Goal: Task Accomplishment & Management: Complete application form

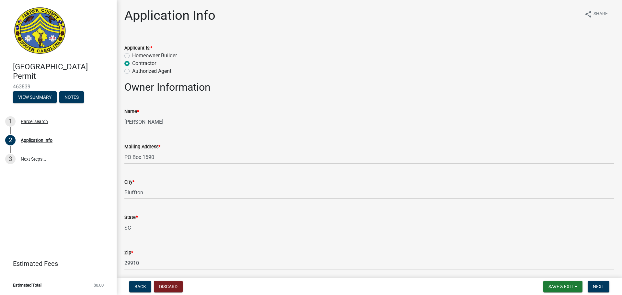
select select "83a29df9-b3ca-487b-b3ec-56d88b03b1fe"
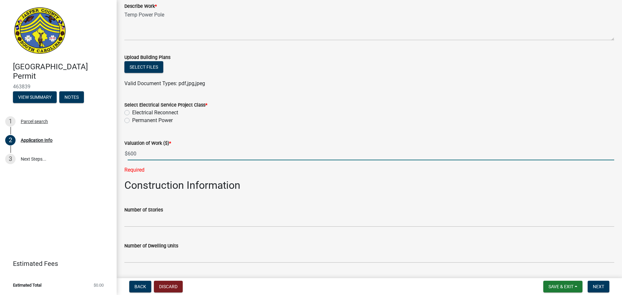
scroll to position [796, 0]
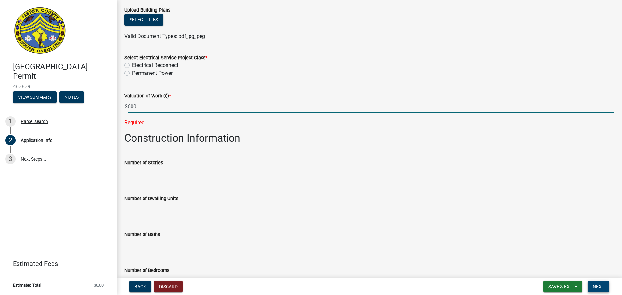
type input "600"
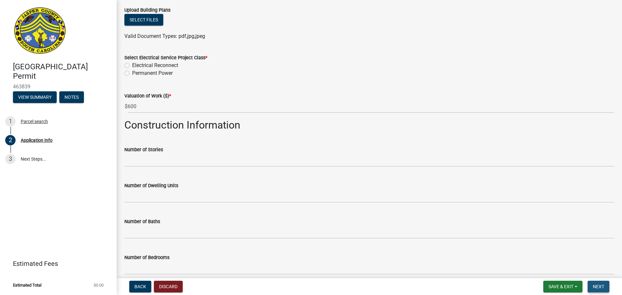
click at [595, 286] on span "Next" at bounding box center [598, 286] width 11 height 5
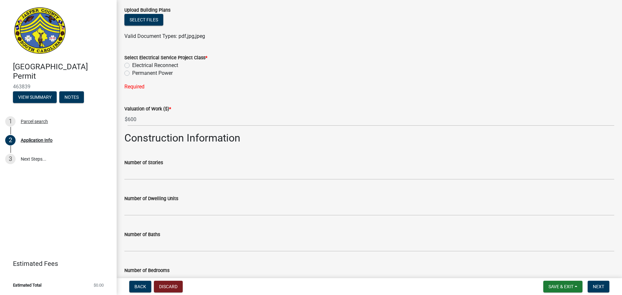
click at [132, 65] on label "Electrical Reconnect" at bounding box center [155, 66] width 46 height 8
click at [132, 65] on input "Electrical Reconnect" at bounding box center [134, 64] width 4 height 4
radio input "true"
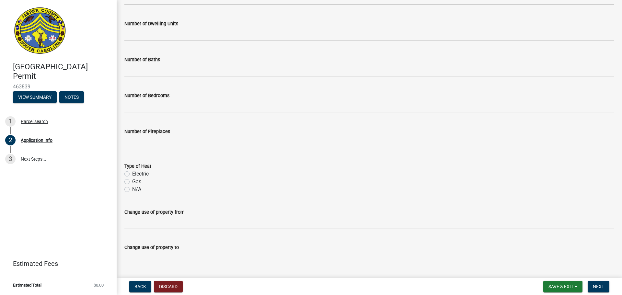
scroll to position [978, 0]
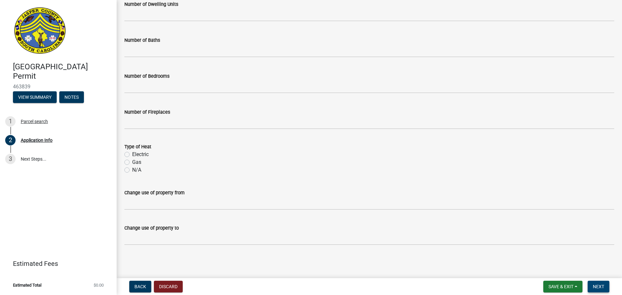
click at [595, 288] on span "Next" at bounding box center [598, 286] width 11 height 5
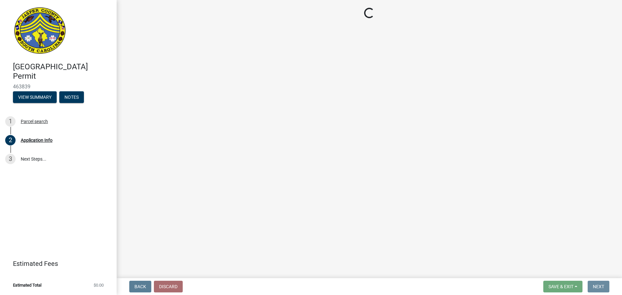
scroll to position [0, 0]
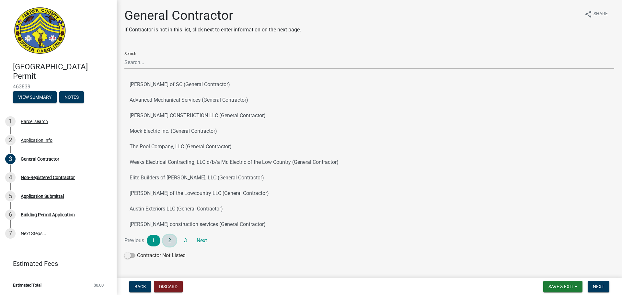
click at [171, 241] on link "2" at bounding box center [170, 241] width 14 height 12
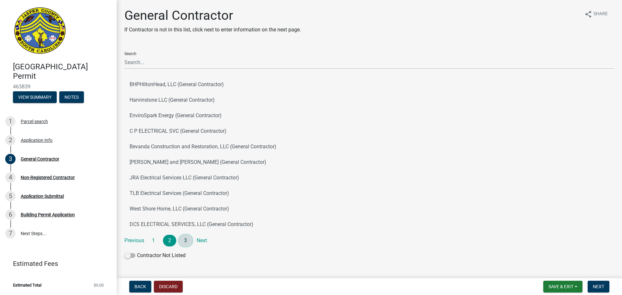
click at [191, 239] on link "3" at bounding box center [186, 241] width 14 height 12
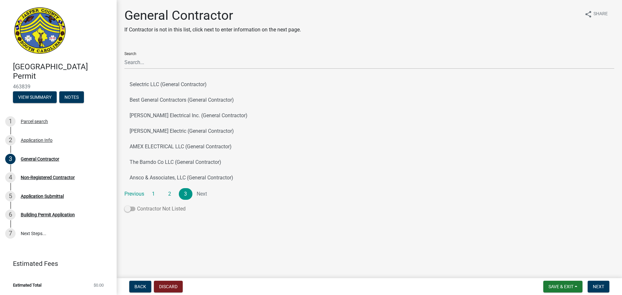
click at [132, 206] on label "Contractor Not Listed" at bounding box center [154, 209] width 61 height 8
click at [137, 205] on input "Contractor Not Listed" at bounding box center [137, 205] width 0 height 0
click at [603, 284] on span "Next" at bounding box center [598, 286] width 11 height 5
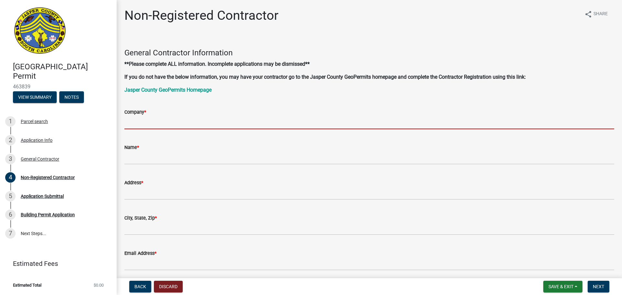
click at [142, 125] on input "Company *" at bounding box center [369, 122] width 490 height 13
type input "[PERSON_NAME] Builders"
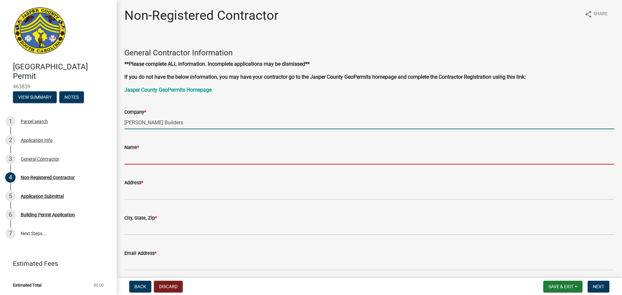
type input "[PERSON_NAME]"
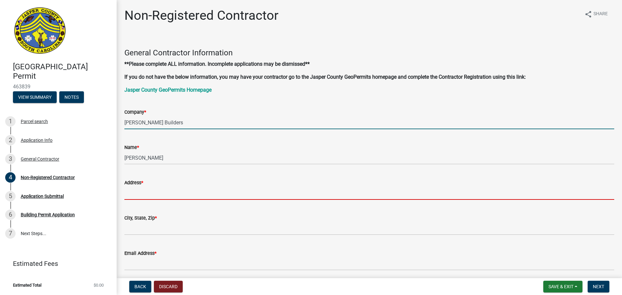
type input "PO Box 1590"
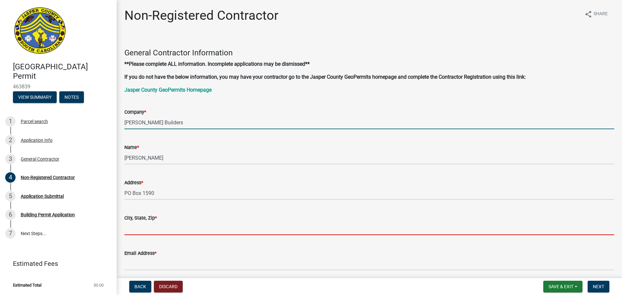
type input "Bluffton"
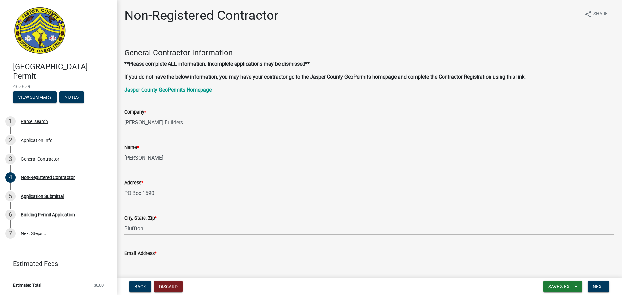
type input "8435483069"
type input "[US_STATE]"
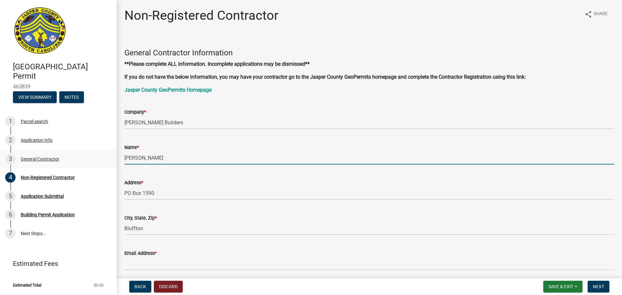
drag, startPoint x: 169, startPoint y: 157, endPoint x: 86, endPoint y: 159, distance: 82.3
click at [96, 161] on div "[GEOGRAPHIC_DATA] Permit 463839 View Summary Notes 1 Parcel search 2 Applicatio…" at bounding box center [311, 147] width 622 height 295
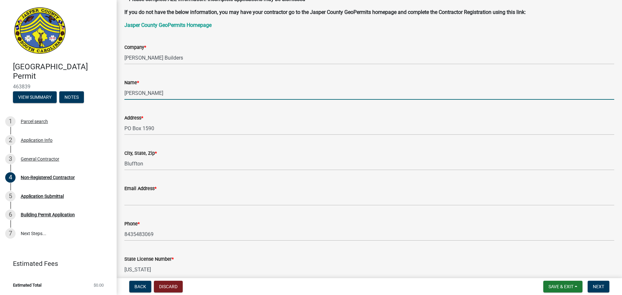
type input "[PERSON_NAME]"
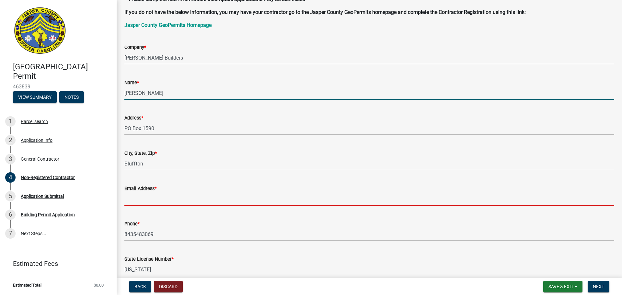
click at [138, 199] on input "Email Address *" at bounding box center [369, 198] width 490 height 13
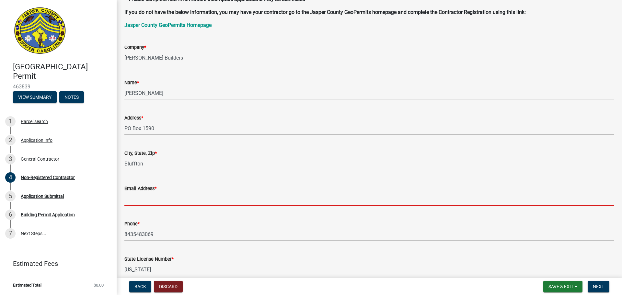
type input "[PERSON_NAME][EMAIL_ADDRESS][DOMAIN_NAME]"
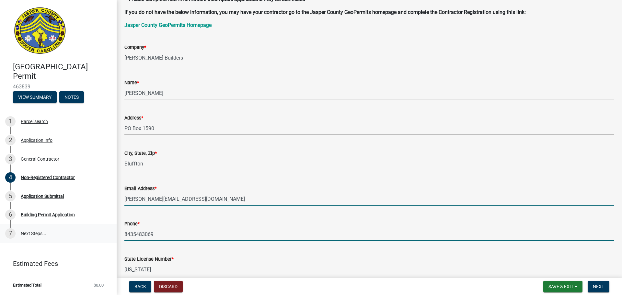
click at [104, 234] on div "[GEOGRAPHIC_DATA] Permit 463839 View Summary Notes 1 Parcel search 2 Applicatio…" at bounding box center [311, 147] width 622 height 295
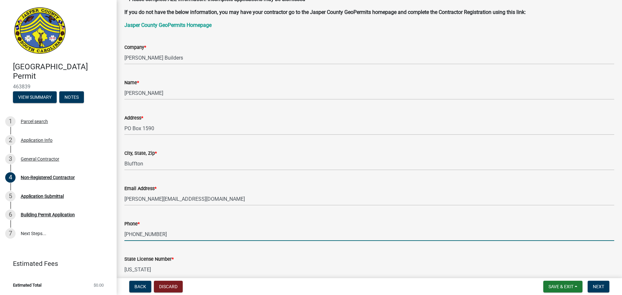
scroll to position [194, 0]
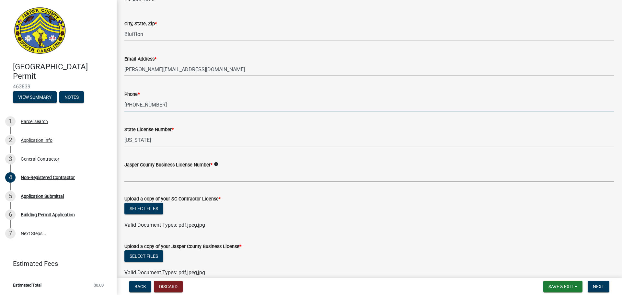
type input "[PHONE_NUMBER]"
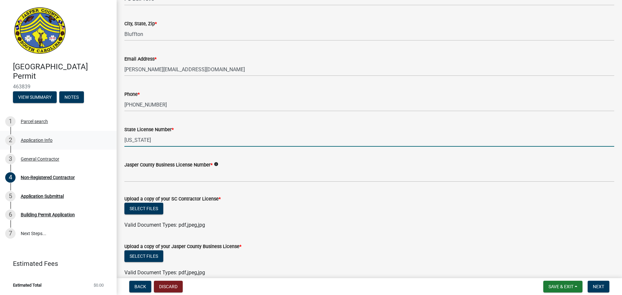
drag, startPoint x: 171, startPoint y: 140, endPoint x: 116, endPoint y: 141, distance: 54.4
click at [117, 140] on div "Non-Registered Contractor share Share General Contractor Information **Please c…" at bounding box center [369, 92] width 505 height 559
type input "G115797"
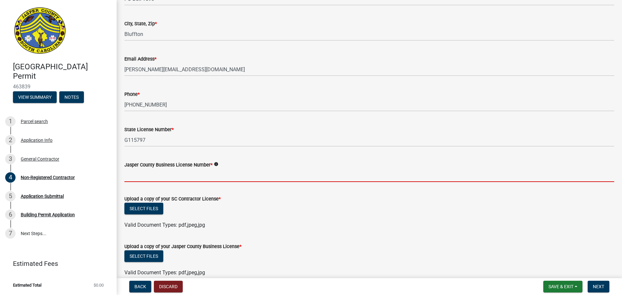
click at [133, 171] on input "Jasper County Business License Number *" at bounding box center [369, 175] width 490 height 13
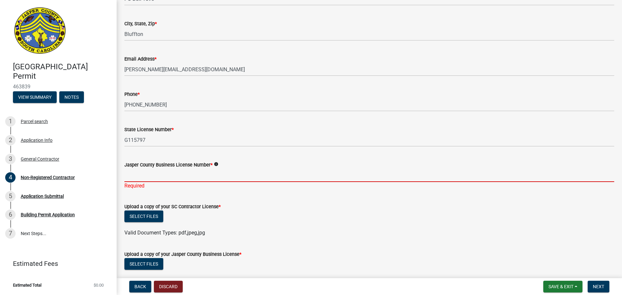
click at [141, 176] on input "Jasper County Business License Number *" at bounding box center [369, 175] width 490 height 13
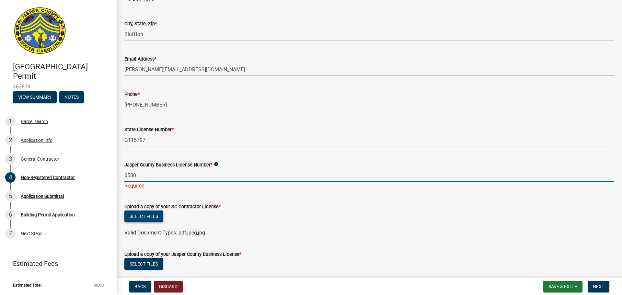
type input "6580"
click at [142, 217] on wm-upload "Select files Valid Document Types: pdf,jpeg,jpg" at bounding box center [369, 223] width 490 height 26
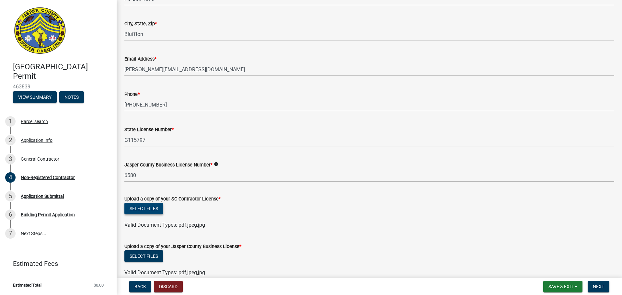
click at [136, 211] on button "Select files" at bounding box center [143, 209] width 39 height 12
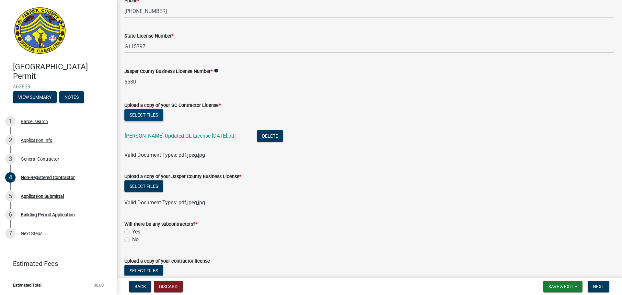
scroll to position [291, 0]
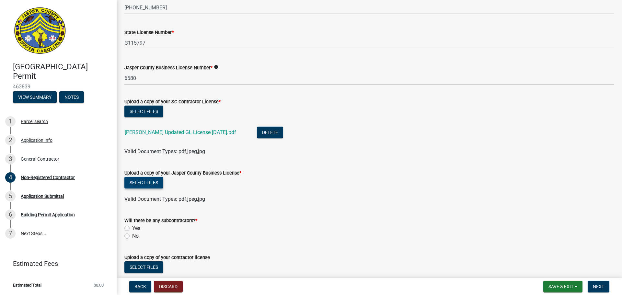
click at [150, 185] on button "Select files" at bounding box center [143, 183] width 39 height 12
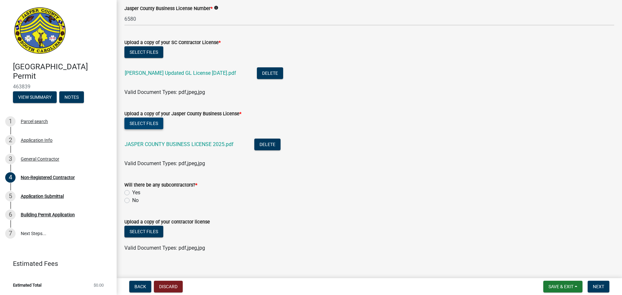
scroll to position [358, 0]
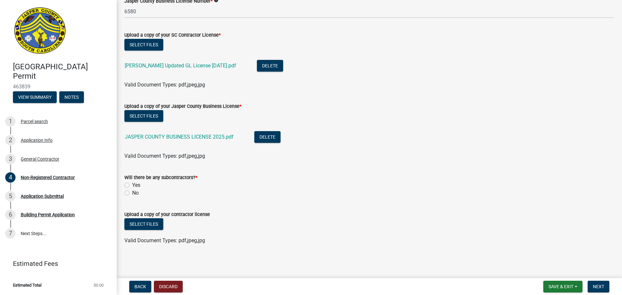
click at [132, 185] on label "Yes" at bounding box center [136, 185] width 8 height 8
click at [132, 185] on input "Yes" at bounding box center [134, 183] width 4 height 4
radio input "true"
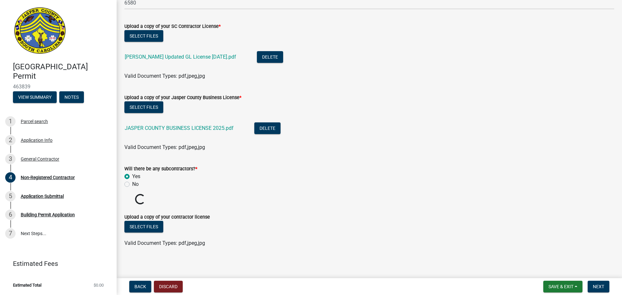
scroll to position [369, 0]
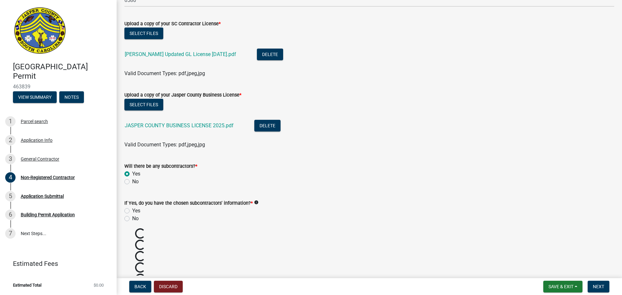
click at [132, 211] on label "Yes" at bounding box center [136, 211] width 8 height 8
click at [132, 211] on input "Yes" at bounding box center [134, 209] width 4 height 4
radio input "true"
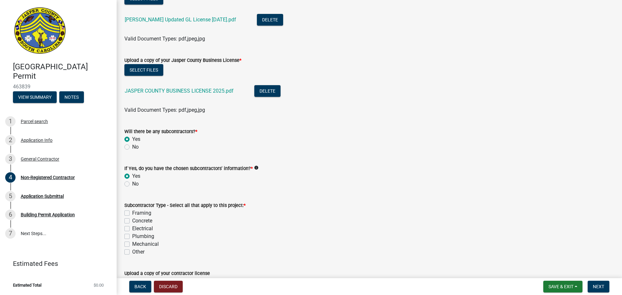
scroll to position [434, 0]
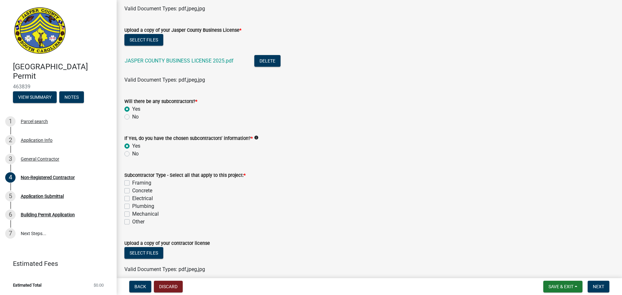
click at [132, 199] on label "Electrical" at bounding box center [142, 199] width 21 height 8
click at [132, 199] on input "Electrical" at bounding box center [134, 197] width 4 height 4
checkbox input "true"
checkbox input "false"
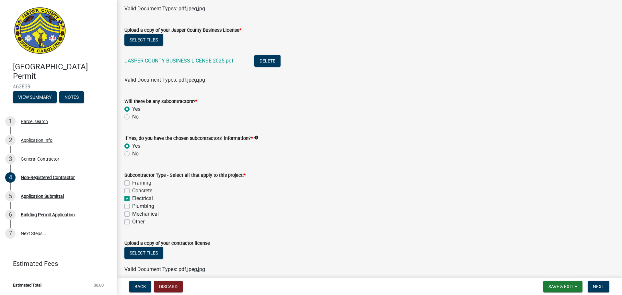
checkbox input "true"
checkbox input "false"
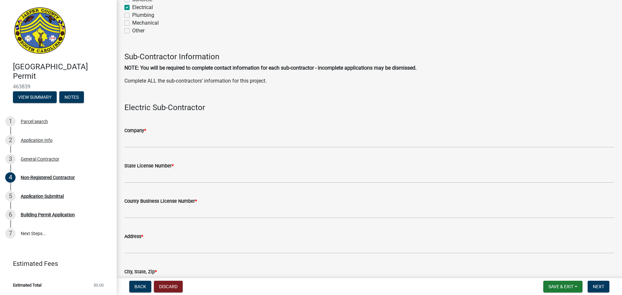
scroll to position [629, 0]
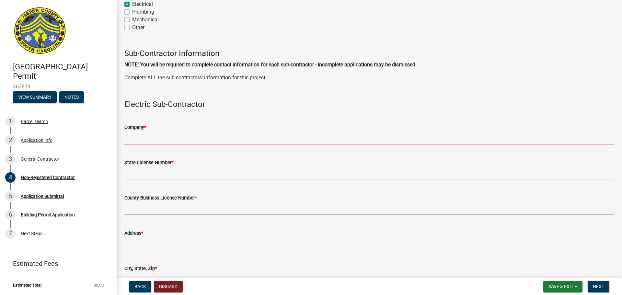
click at [130, 138] on input "Company *" at bounding box center [369, 137] width 490 height 13
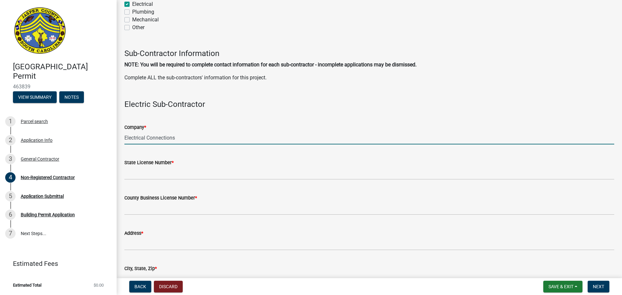
type input "Electrical Connections"
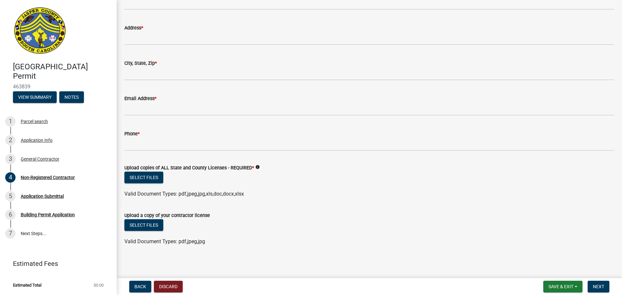
scroll to position [835, 0]
